Goal: Book appointment/travel/reservation

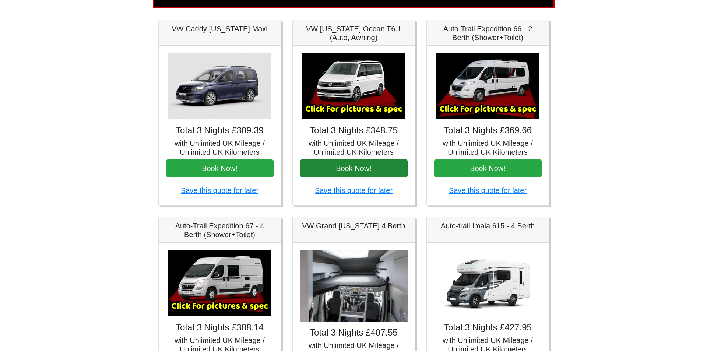
scroll to position [98, 0]
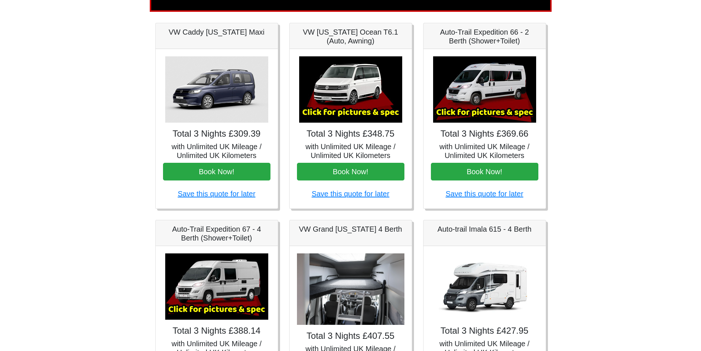
click at [356, 81] on img at bounding box center [350, 89] width 103 height 66
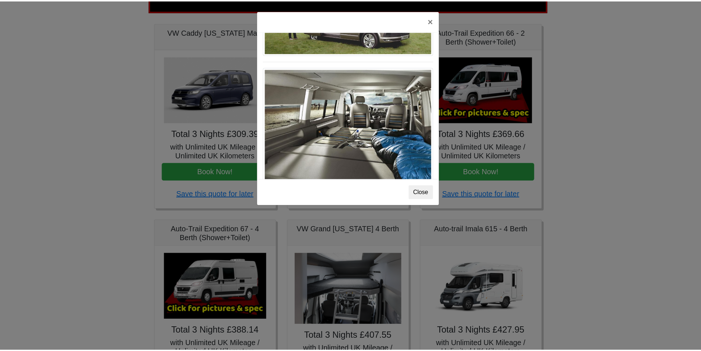
scroll to position [792, 0]
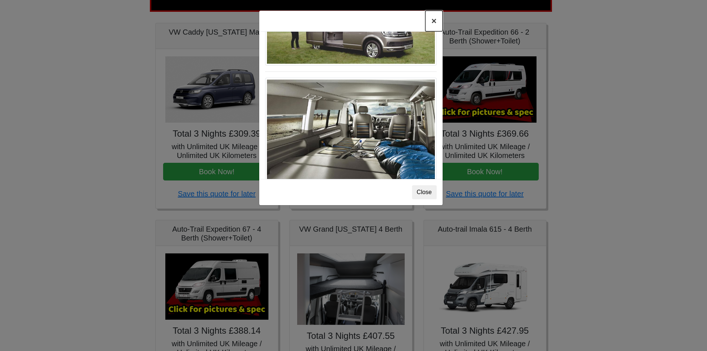
click at [430, 21] on button "×" at bounding box center [433, 21] width 17 height 21
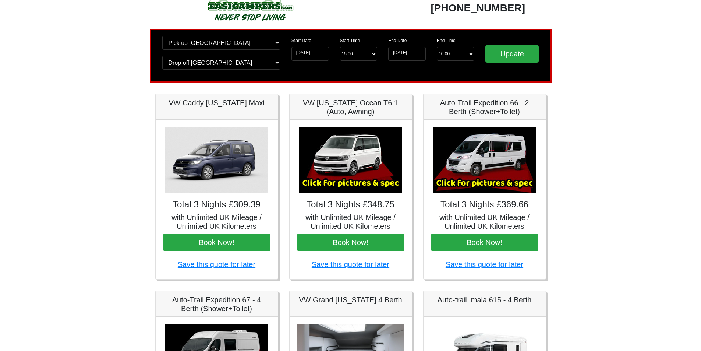
scroll to position [40, 0]
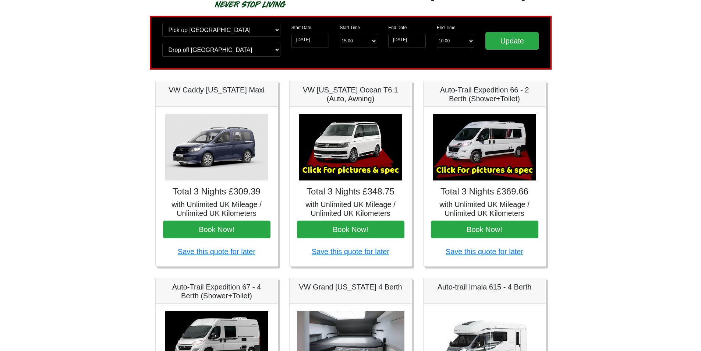
click at [349, 141] on img at bounding box center [350, 147] width 103 height 66
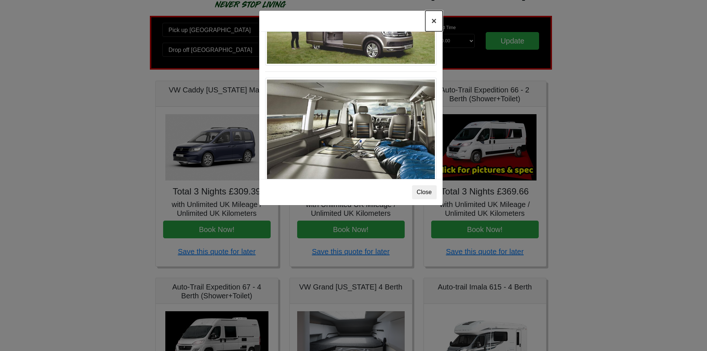
click at [432, 22] on button "×" at bounding box center [433, 21] width 17 height 21
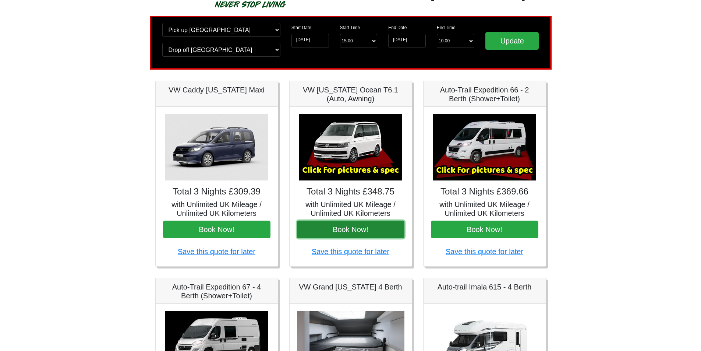
click at [357, 231] on button "Book Now!" at bounding box center [350, 229] width 107 height 18
click at [409, 42] on input "[DATE]" at bounding box center [407, 41] width 38 height 14
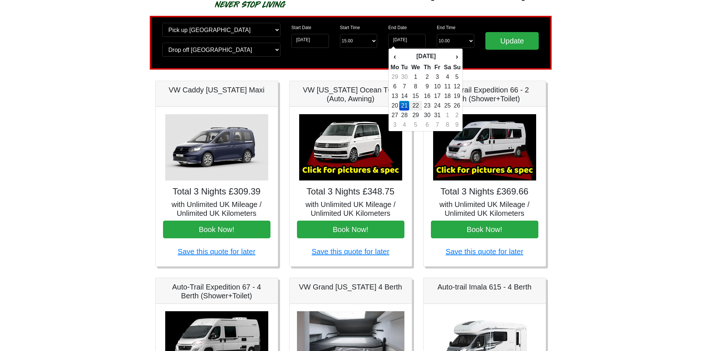
click at [421, 103] on td "22" at bounding box center [415, 106] width 13 height 10
type input "[DATE]"
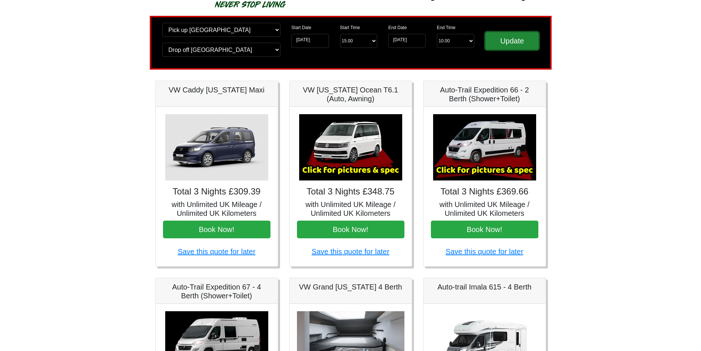
click at [504, 40] on input "Update" at bounding box center [512, 41] width 54 height 18
